Goal: Transaction & Acquisition: Subscribe to service/newsletter

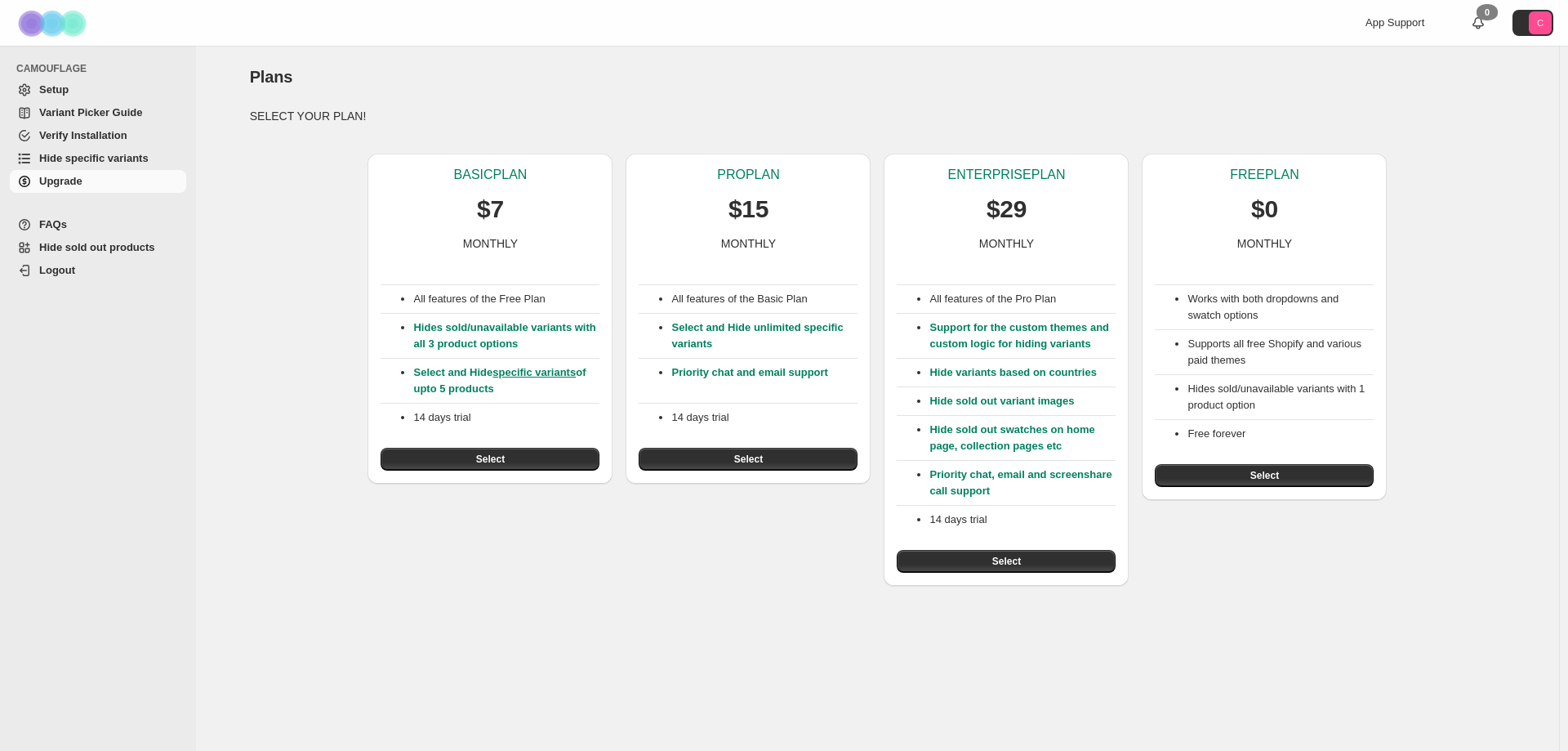
click at [1031, 555] on button "Select" at bounding box center [1007, 561] width 219 height 23
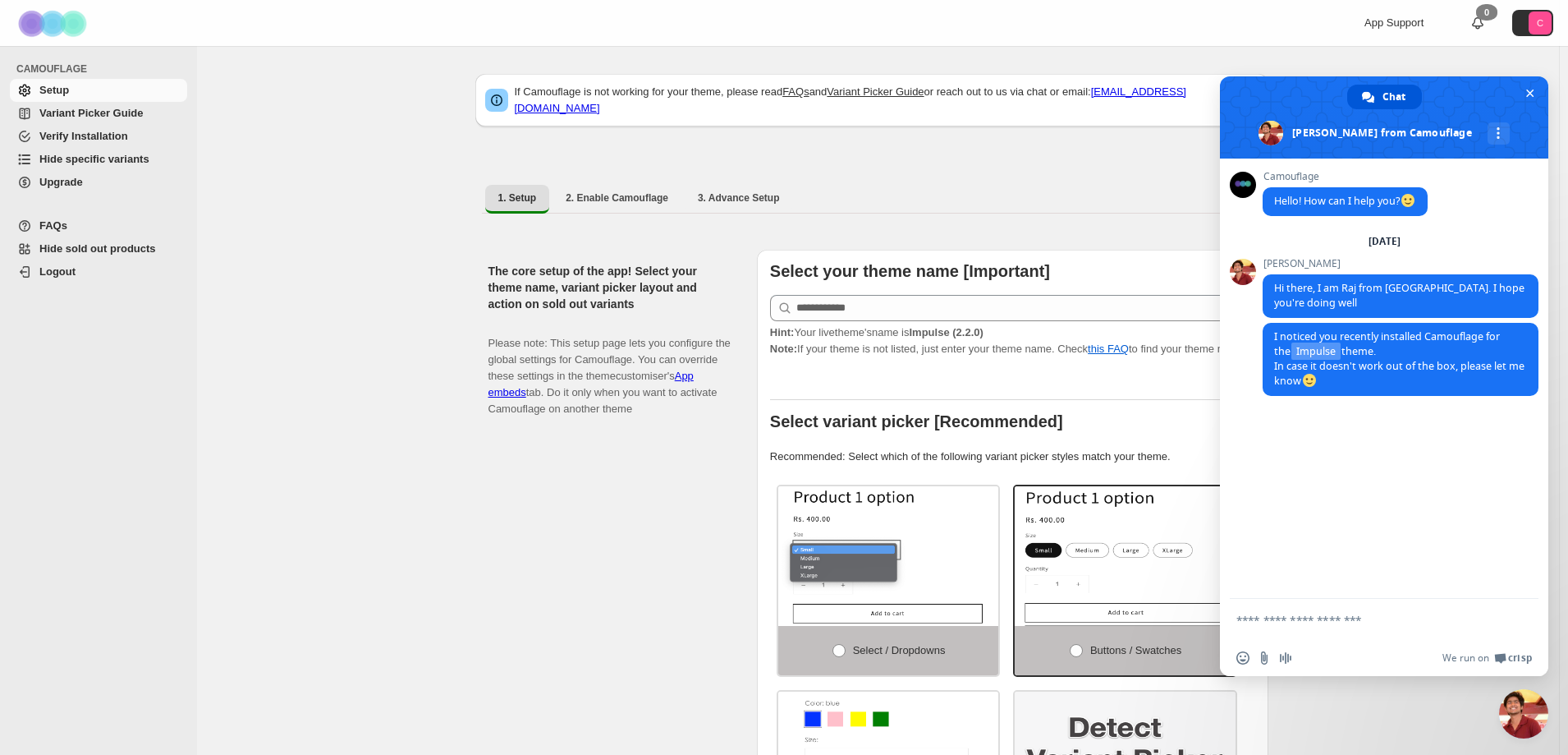
drag, startPoint x: 493, startPoint y: 616, endPoint x: 961, endPoint y: 264, distance: 585.6
click at [493, 614] on div "The core setup of the app! Select your theme name, variant picker layout and ac…" at bounding box center [615, 590] width 255 height 682
click at [1543, 22] on text "C" at bounding box center [1539, 23] width 7 height 10
click at [1103, 35] on div "App Support 0 C" at bounding box center [1268, 23] width 583 height 46
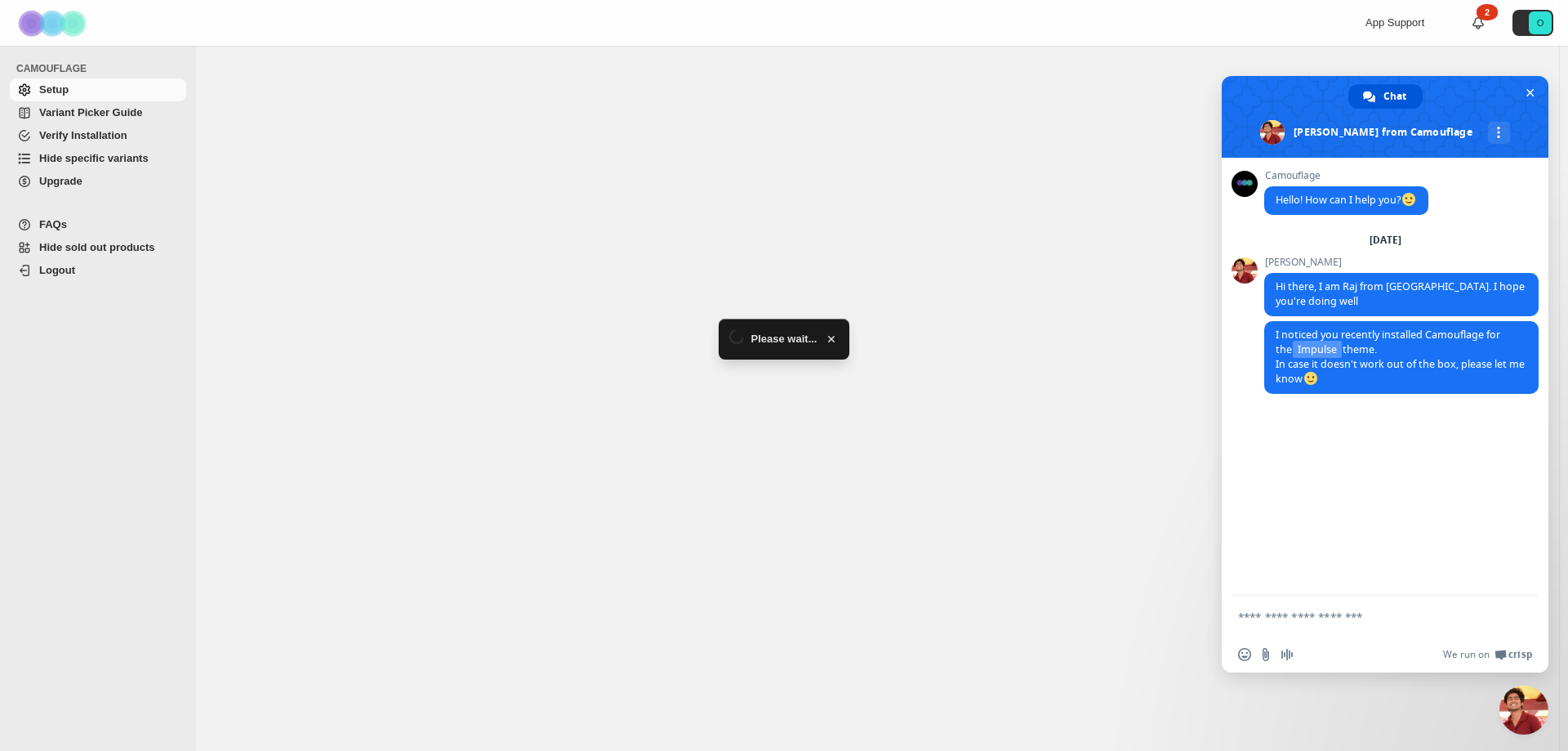
click at [489, 233] on div at bounding box center [877, 398] width 1363 height 705
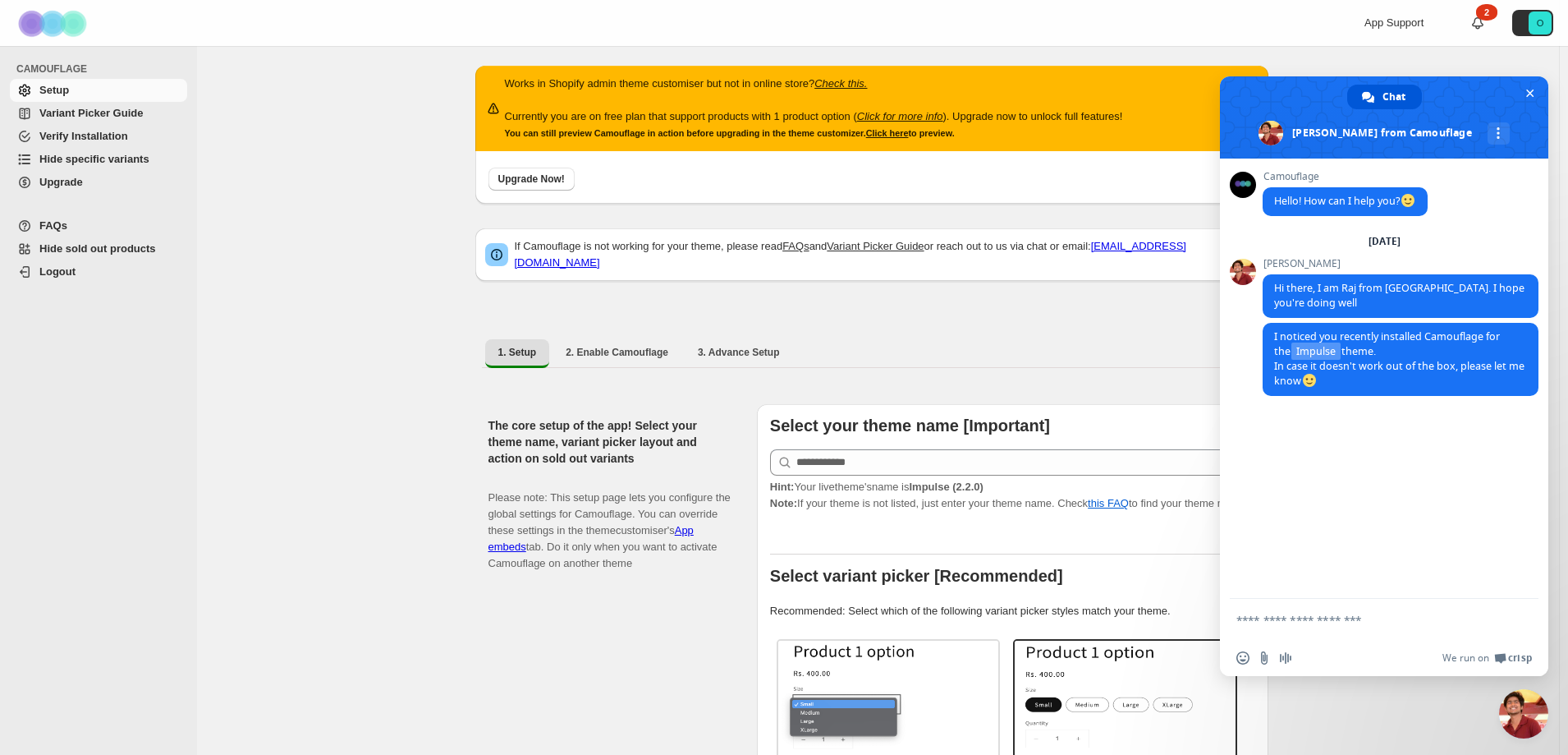
click at [1541, 91] on span at bounding box center [1384, 117] width 328 height 82
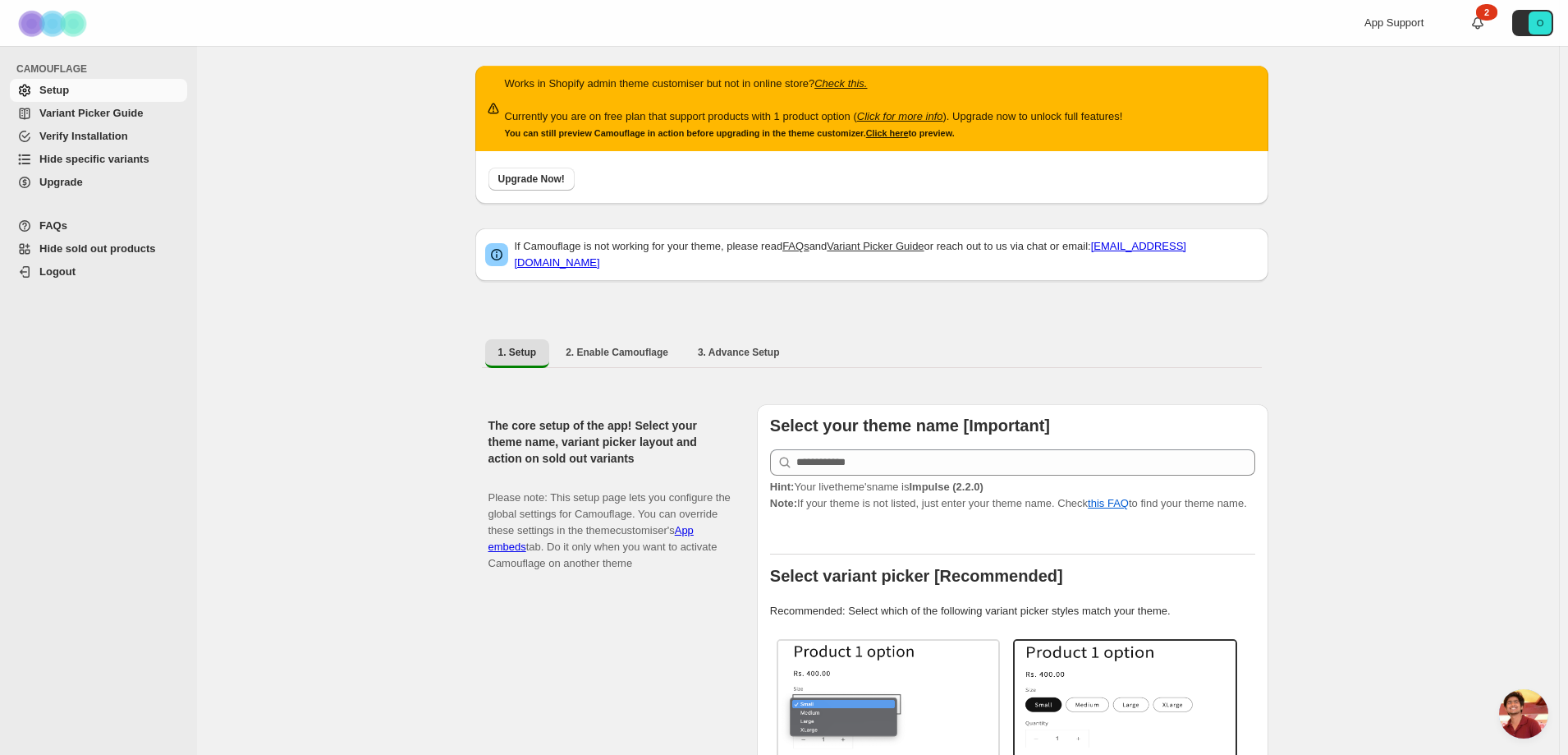
click at [82, 175] on span "Upgrade" at bounding box center [112, 182] width 145 height 17
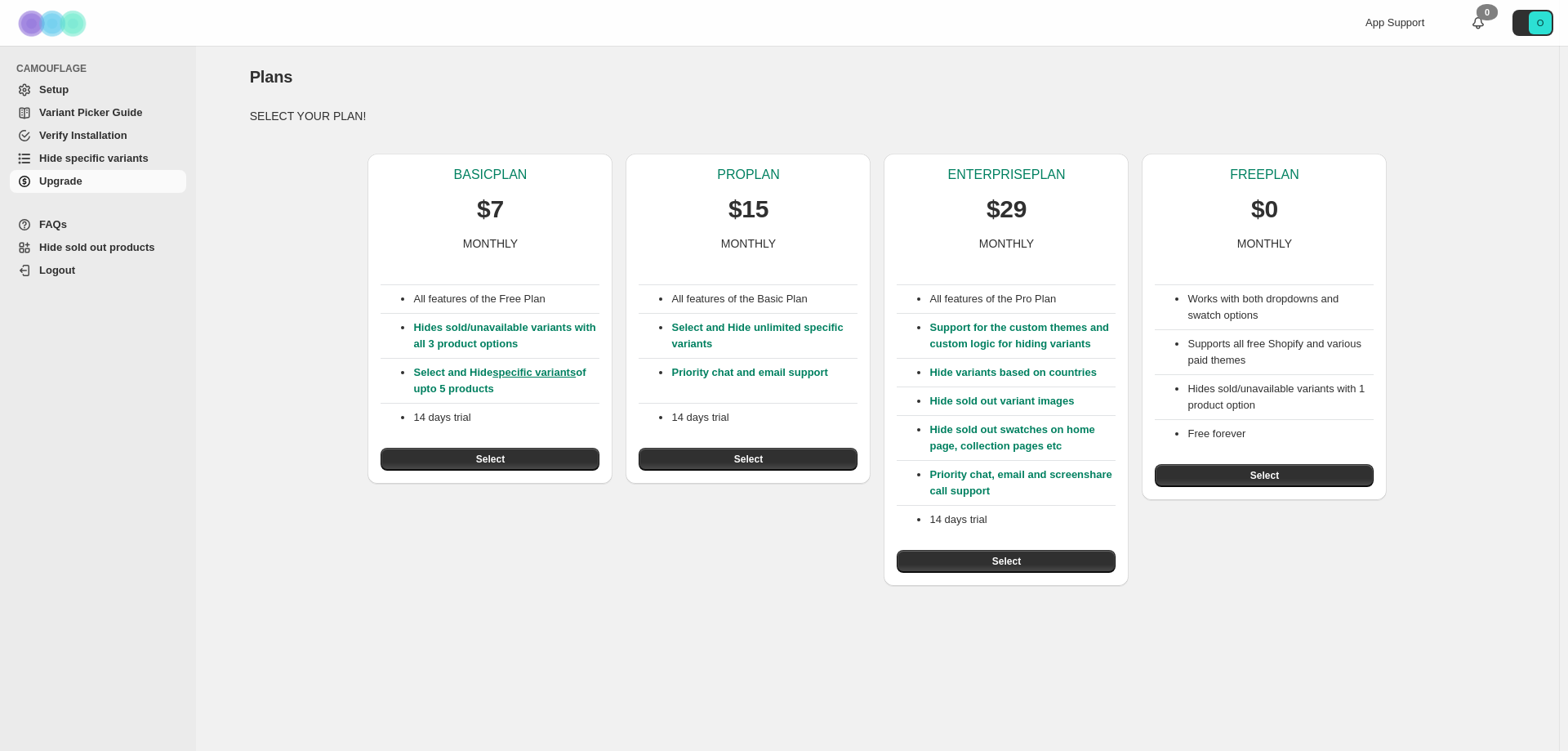
click at [1000, 563] on span "Select" at bounding box center [1007, 561] width 29 height 13
click at [955, 566] on button "Select" at bounding box center [1007, 561] width 219 height 23
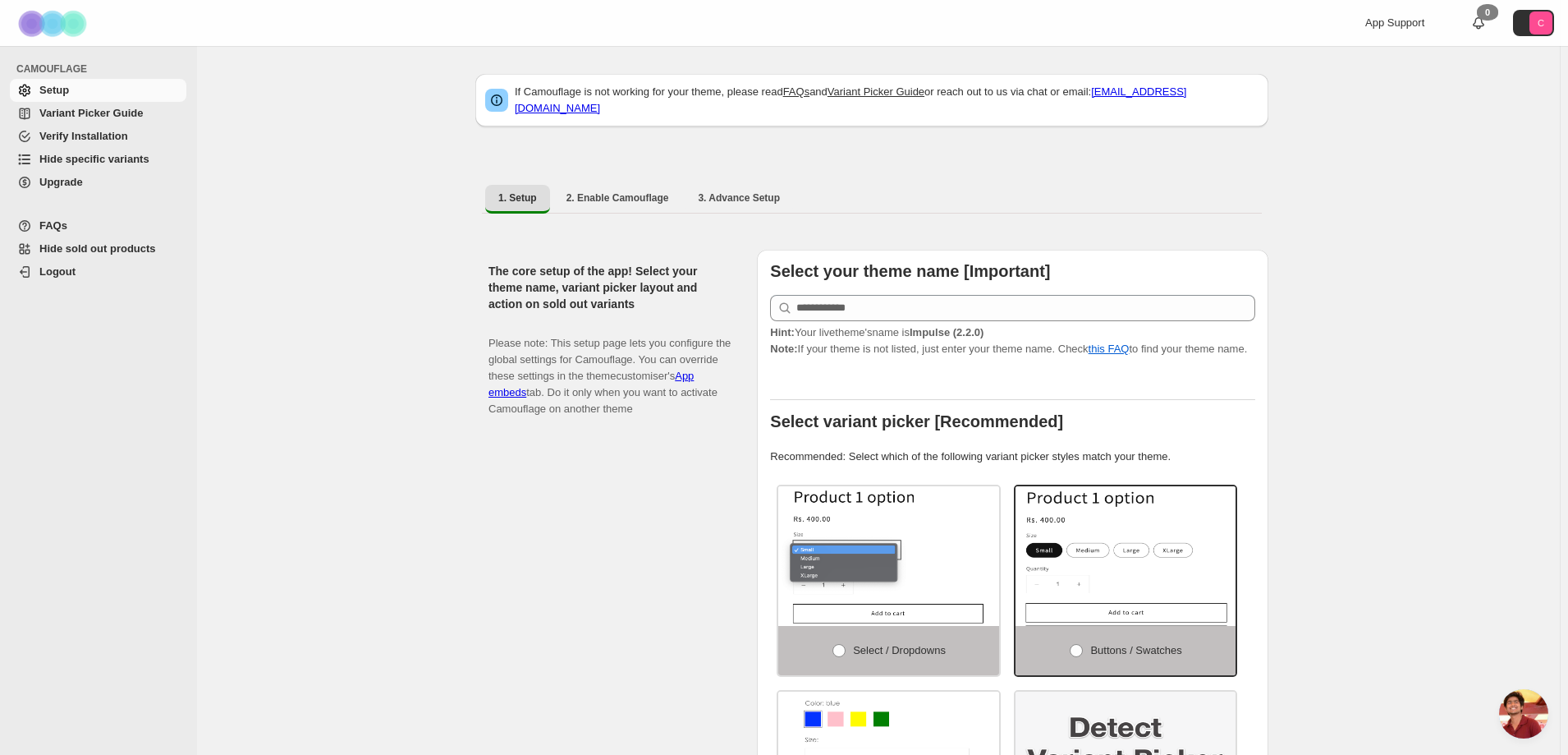
click at [80, 185] on span "Upgrade" at bounding box center [61, 182] width 44 height 12
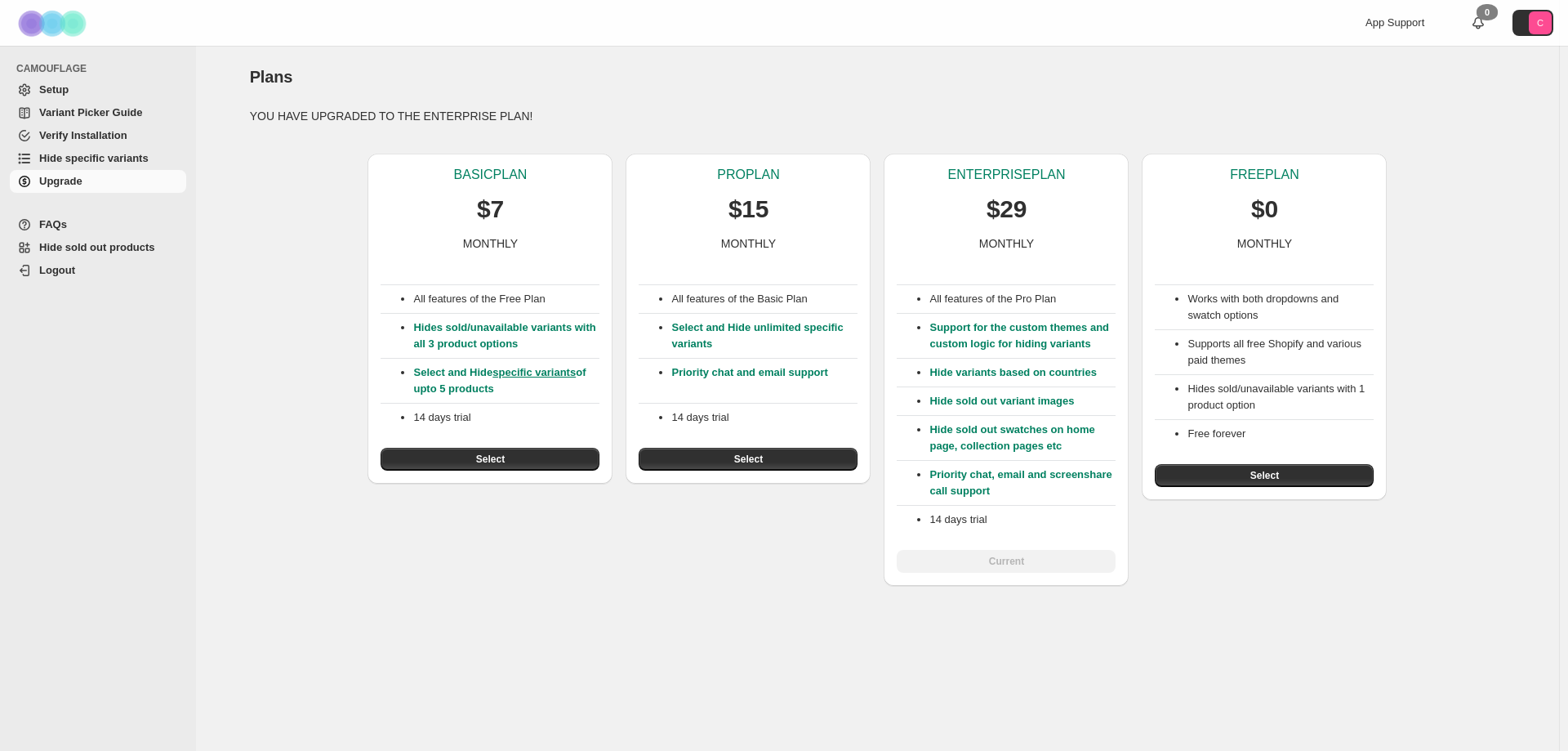
drag, startPoint x: 0, startPoint y: 0, endPoint x: 1007, endPoint y: 556, distance: 1150.3
click at [676, 649] on div "Plans. This page is ready Plans YOU HAVE UPGRADED TO THE ENTERPRISE PLAN! BASIC…" at bounding box center [877, 398] width 1363 height 705
click at [989, 572] on div "ENTERPRISE PLAN $29 MONTHLY All features of the Pro Plan Support for the custom…" at bounding box center [1007, 370] width 245 height 432
click at [279, 160] on div "BASIC PLAN $7 MONTHLY All features of the Free Plan Hides sold/unavailable vari…" at bounding box center [871, 362] width 1269 height 445
click at [1062, 394] on p "Hide sold out variant images" at bounding box center [1022, 401] width 187 height 17
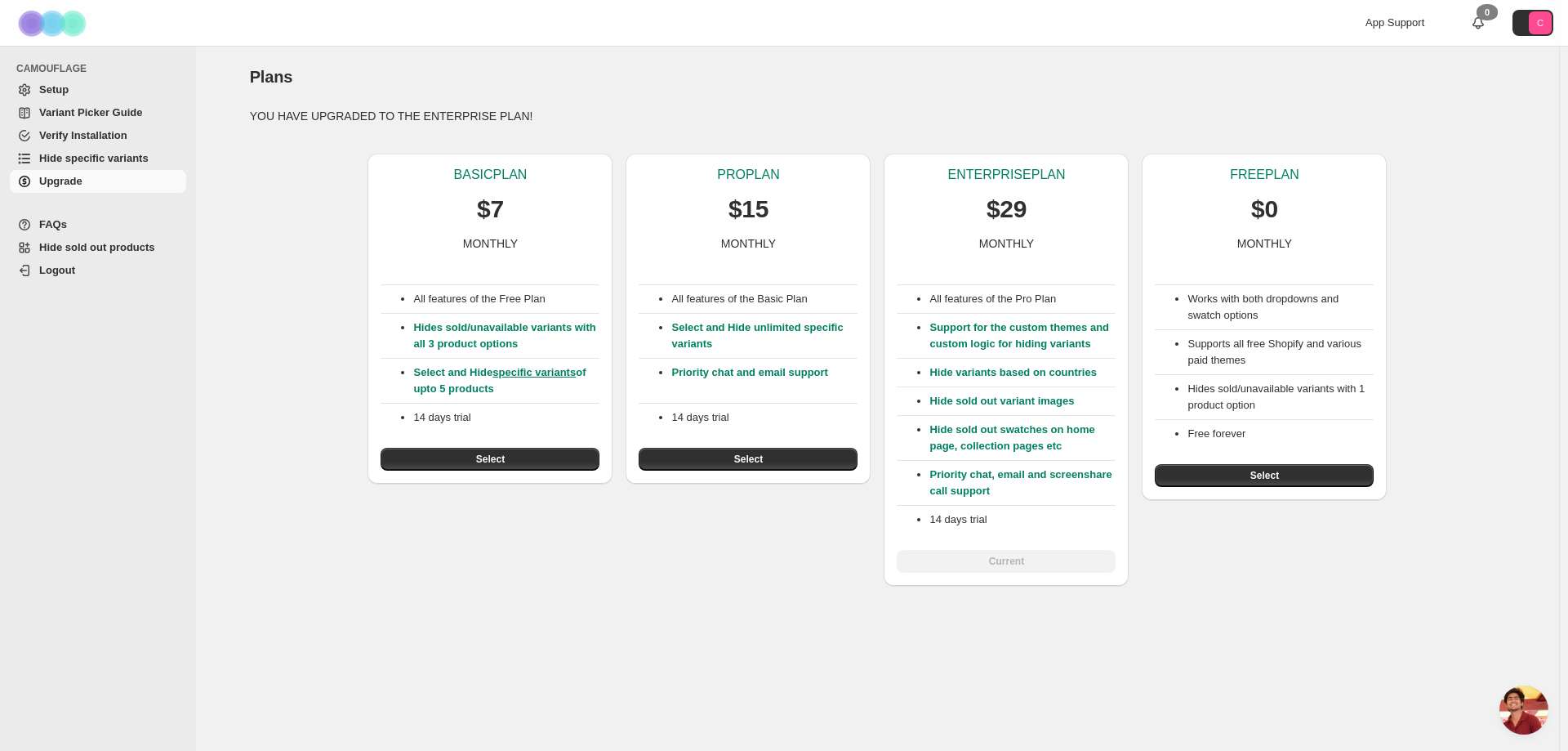
click at [998, 558] on div "All features of the Pro Plan Support for the custom themes and custom logic for…" at bounding box center [1007, 412] width 219 height 321
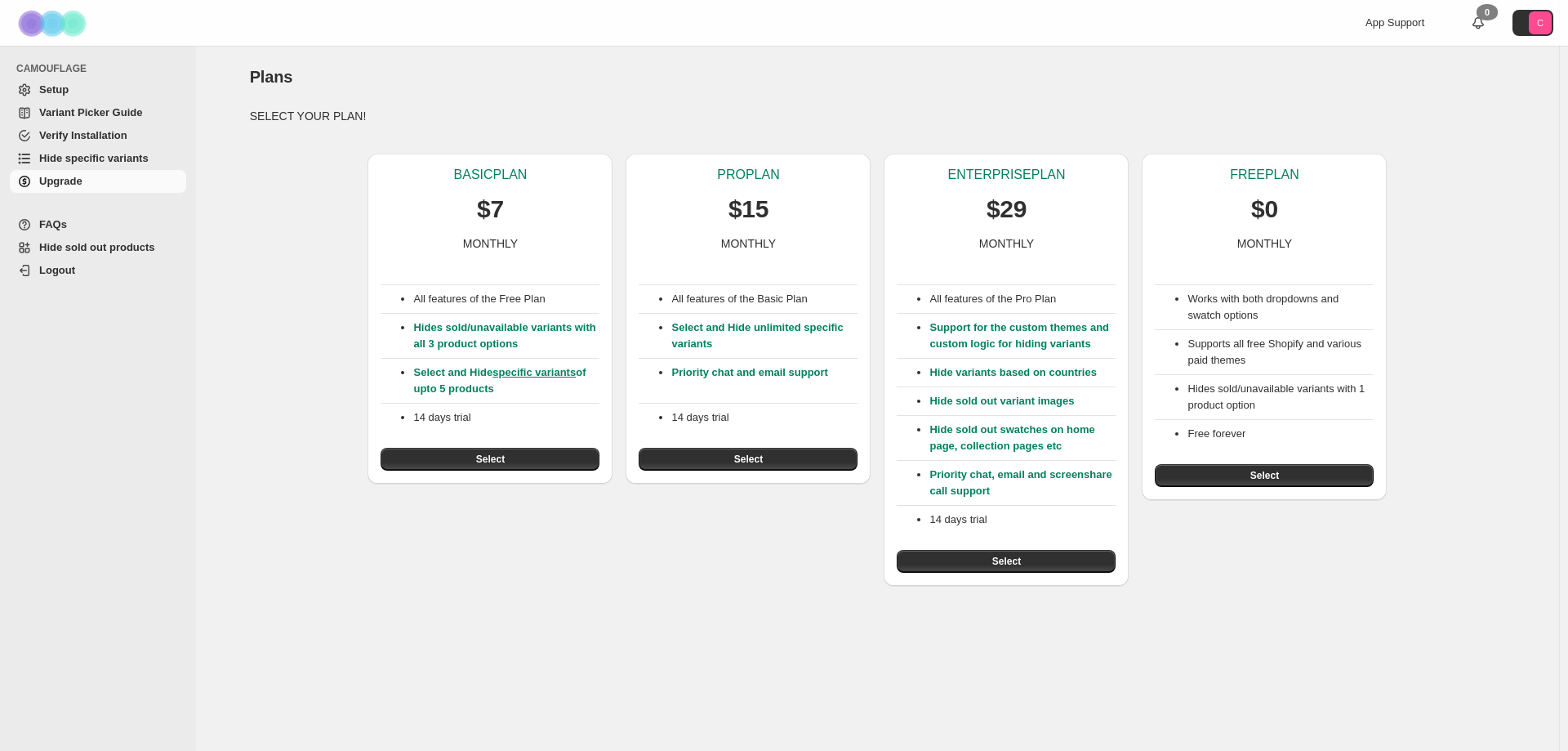
click at [1007, 563] on span "Select" at bounding box center [1007, 561] width 29 height 13
